Goal: Navigation & Orientation: Find specific page/section

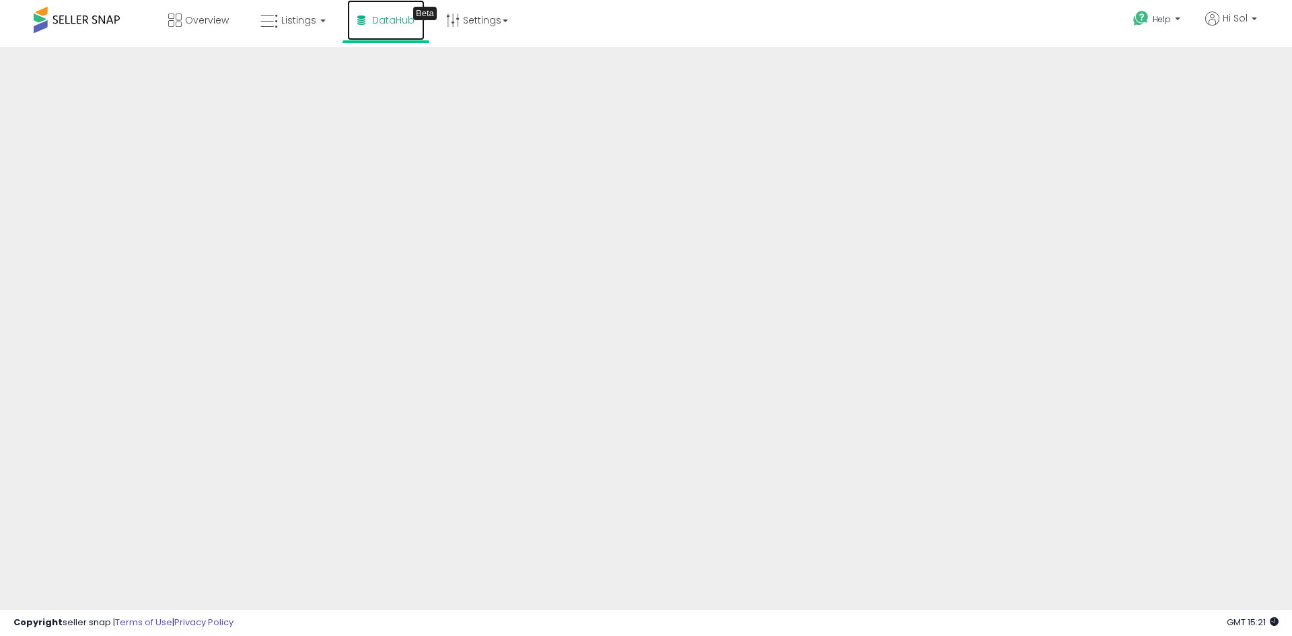
click at [397, 15] on span "DataHub" at bounding box center [393, 19] width 42 height 13
click at [406, 39] on link "DataHub Beta" at bounding box center [385, 20] width 77 height 40
click at [204, 17] on span "Overview" at bounding box center [207, 19] width 44 height 13
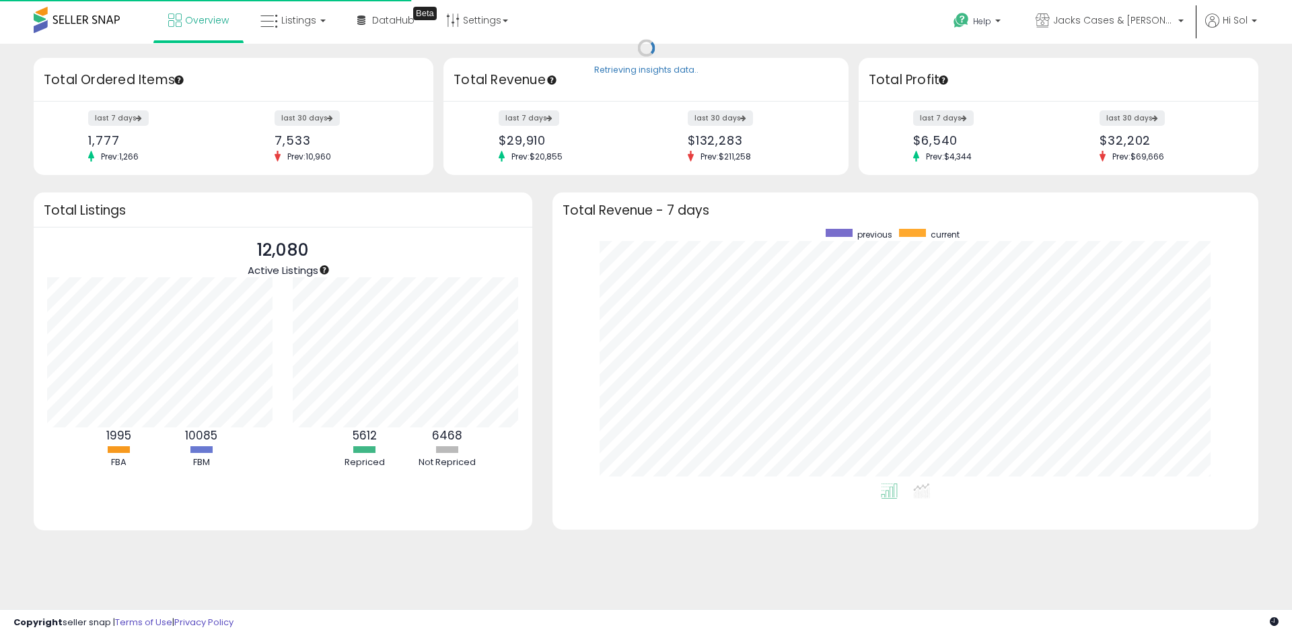
scroll to position [254, 679]
click at [196, 24] on span "Overview" at bounding box center [207, 19] width 44 height 13
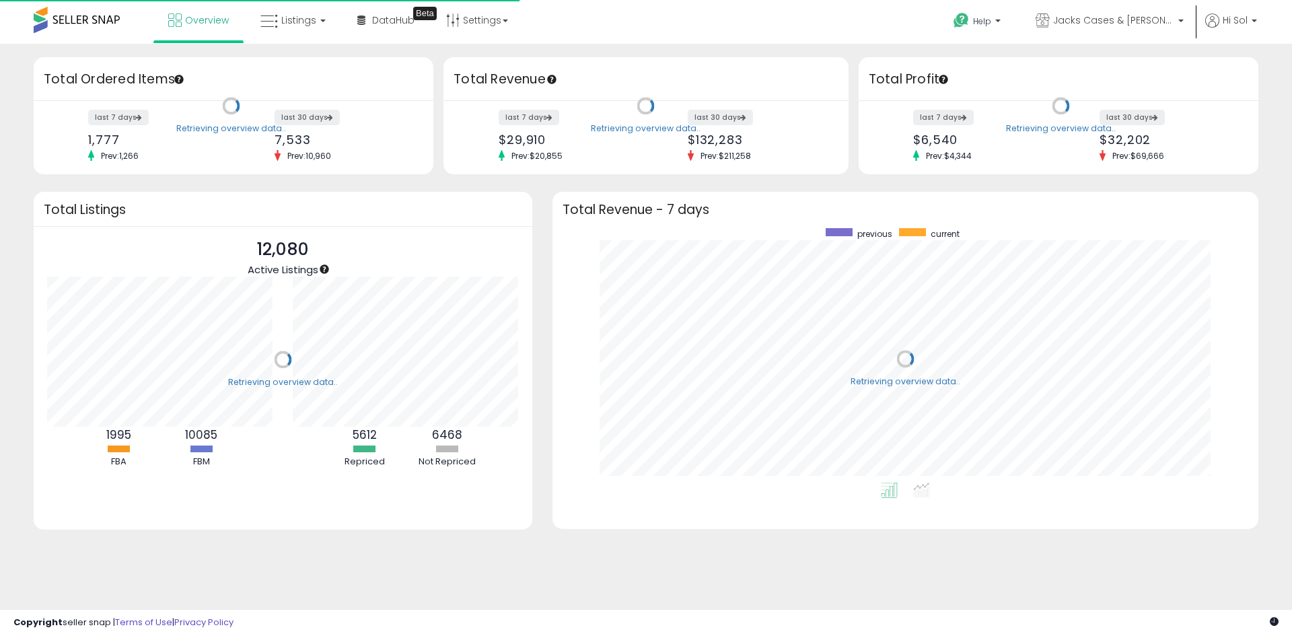
scroll to position [254, 679]
